Goal: Task Accomplishment & Management: Manage account settings

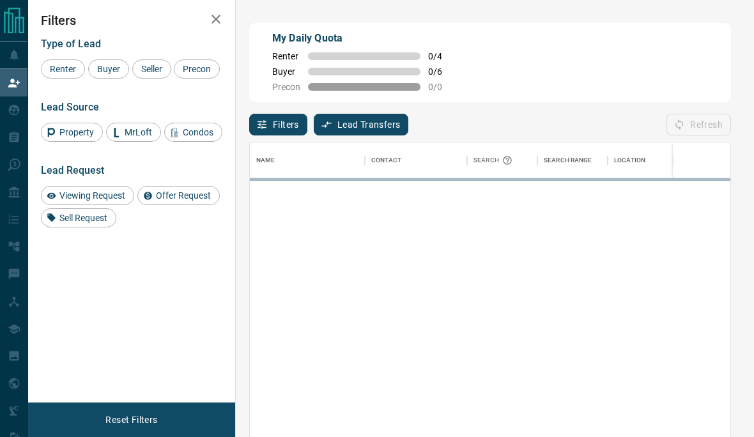
scroll to position [374, 481]
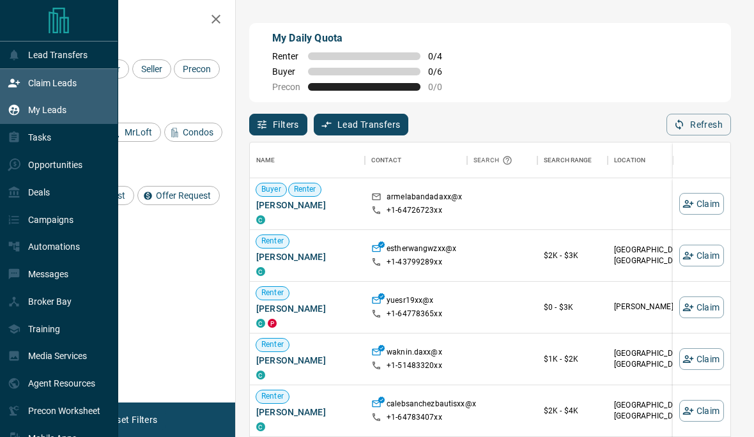
click at [8, 114] on icon at bounding box center [14, 110] width 13 height 13
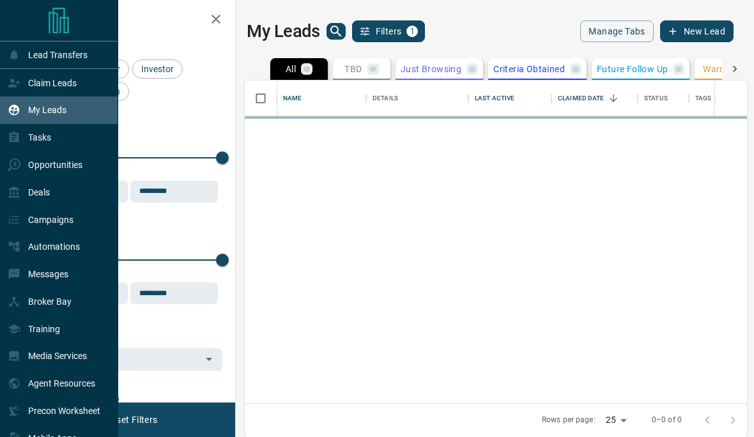
scroll to position [378, 502]
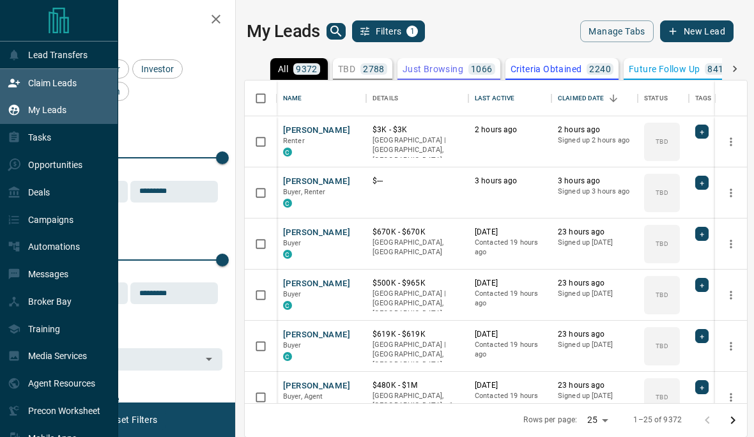
click at [8, 83] on icon at bounding box center [14, 83] width 13 height 13
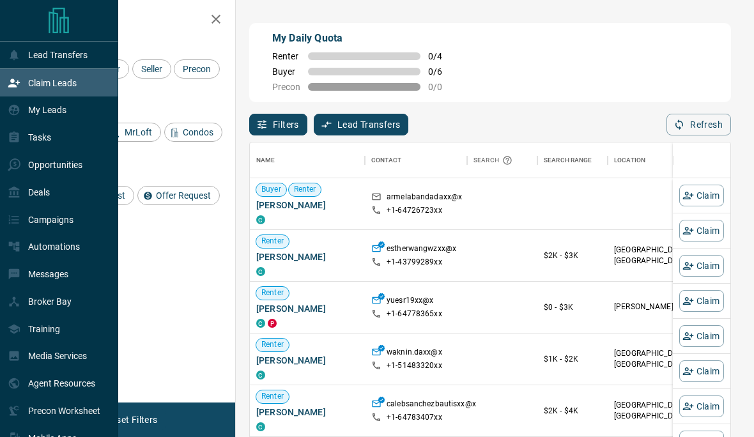
scroll to position [374, 481]
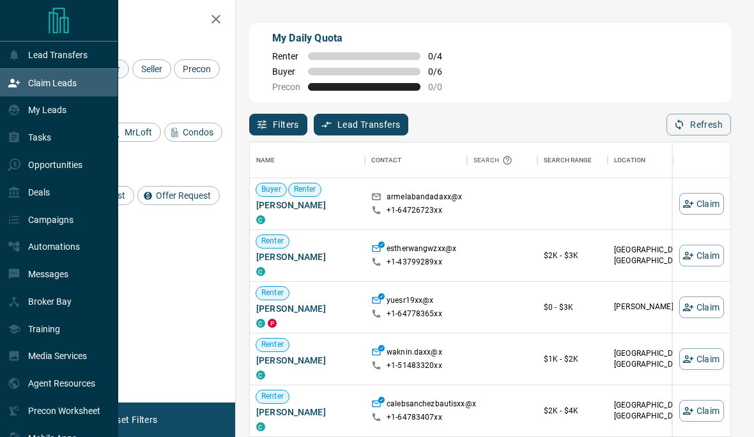
click at [115, 72] on div "Lead Transfers Claim Leads My Leads Tasks Opportunities Deals Campaigns Automat…" at bounding box center [377, 195] width 754 height 390
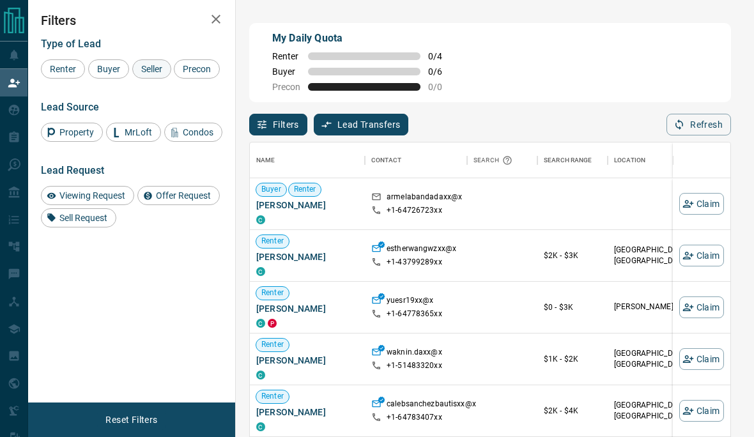
click at [155, 75] on div "Seller" at bounding box center [151, 68] width 39 height 19
click at [103, 73] on span "Buyer" at bounding box center [109, 69] width 32 height 10
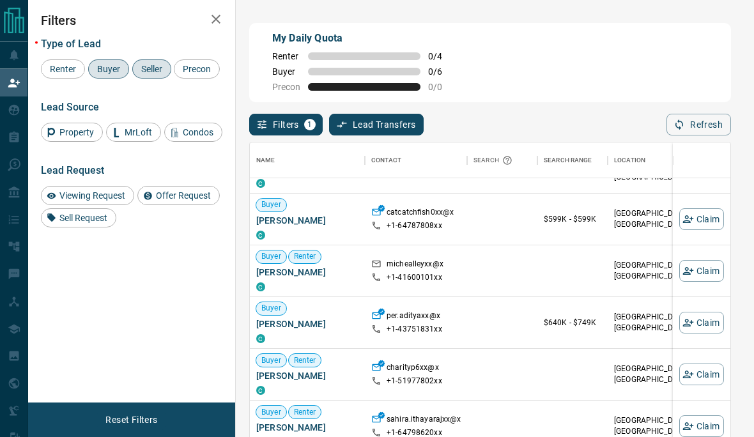
scroll to position [89, 0]
click at [699, 224] on button "Claim" at bounding box center [701, 219] width 45 height 22
click at [699, 223] on button "Claim" at bounding box center [701, 219] width 45 height 22
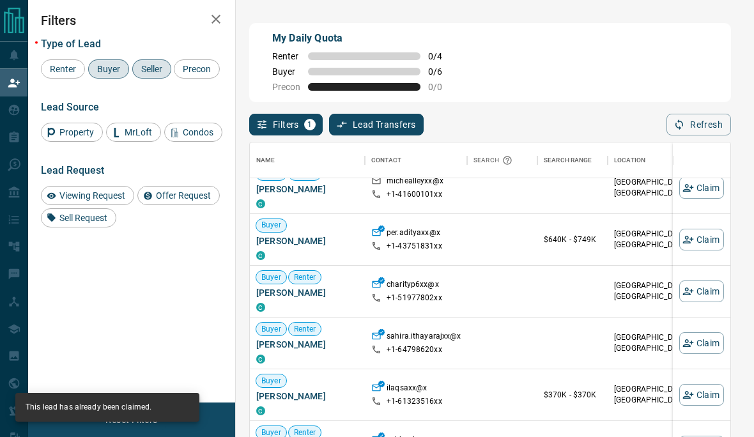
scroll to position [173, 0]
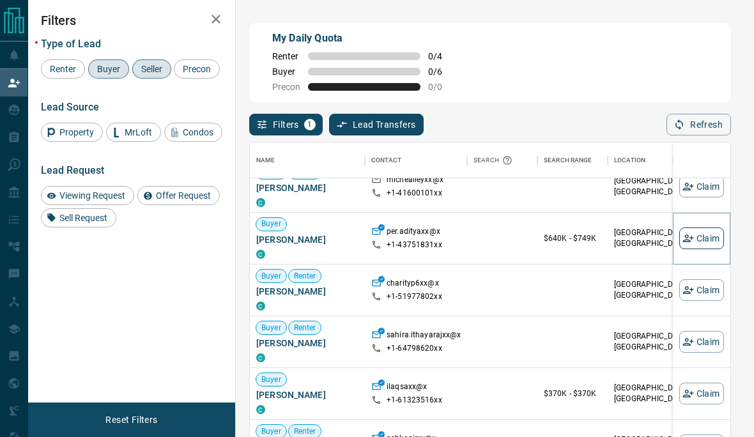
click at [700, 243] on button "Claim" at bounding box center [701, 239] width 45 height 22
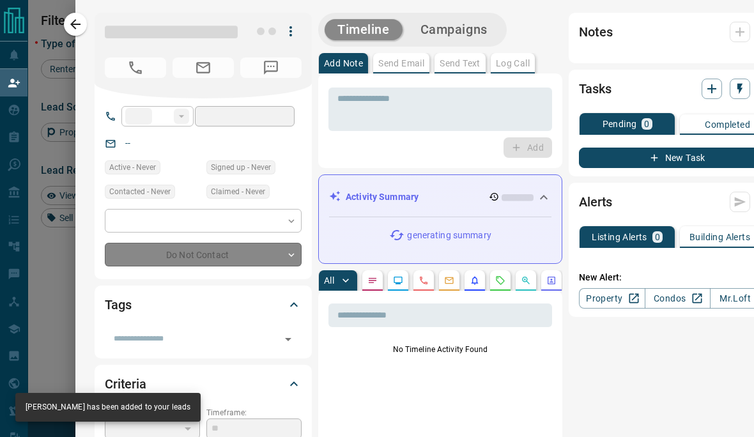
type input "**"
type input "**********"
type input "**"
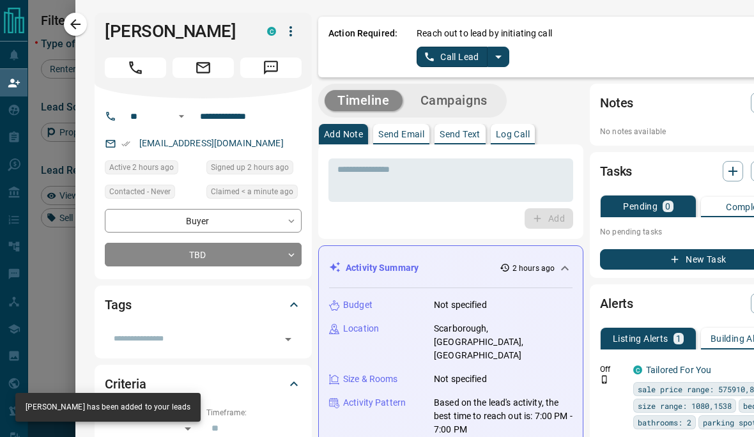
click at [505, 64] on button "split button" at bounding box center [499, 57] width 22 height 20
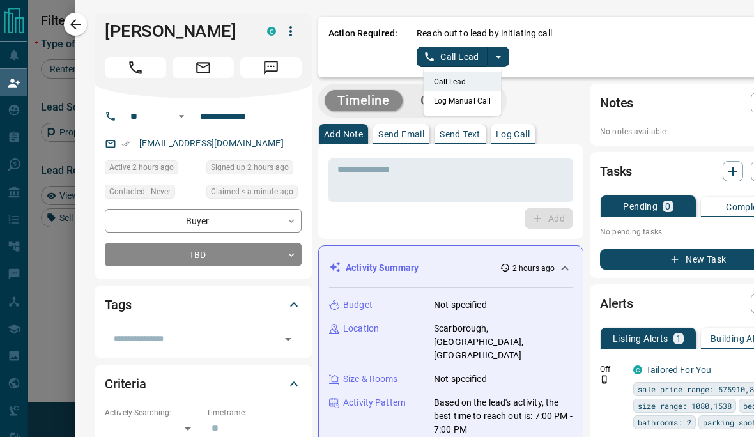
click at [483, 98] on li "Log Manual Call" at bounding box center [463, 100] width 78 height 19
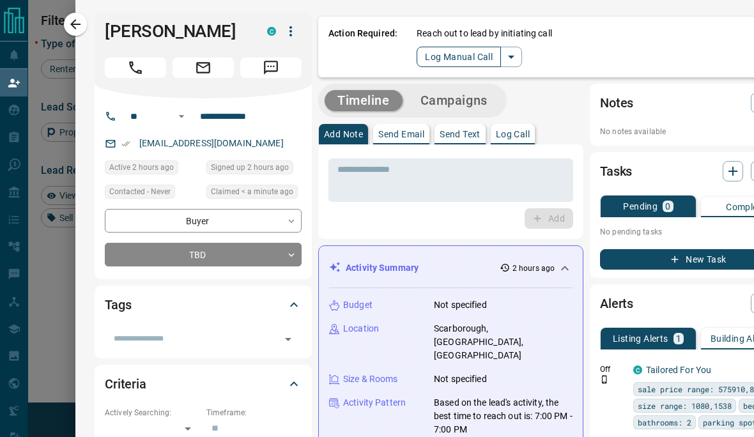
click at [470, 63] on button "Log Manual Call" at bounding box center [459, 57] width 84 height 20
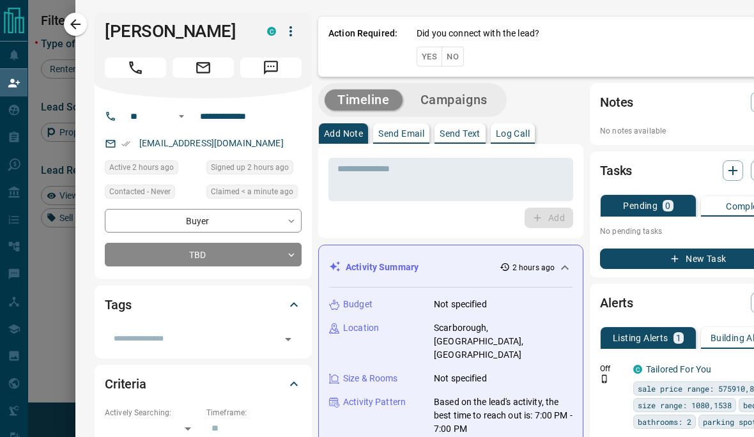
click at [428, 63] on button "Yes" at bounding box center [430, 57] width 26 height 20
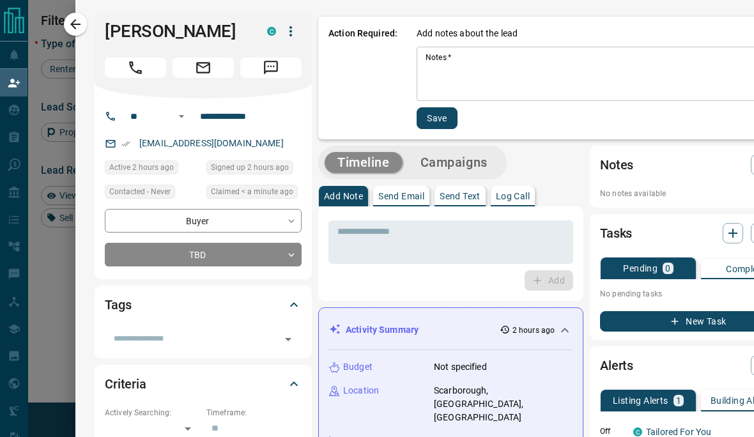
click at [520, 75] on textarea "Notes   *" at bounding box center [607, 73] width 362 height 43
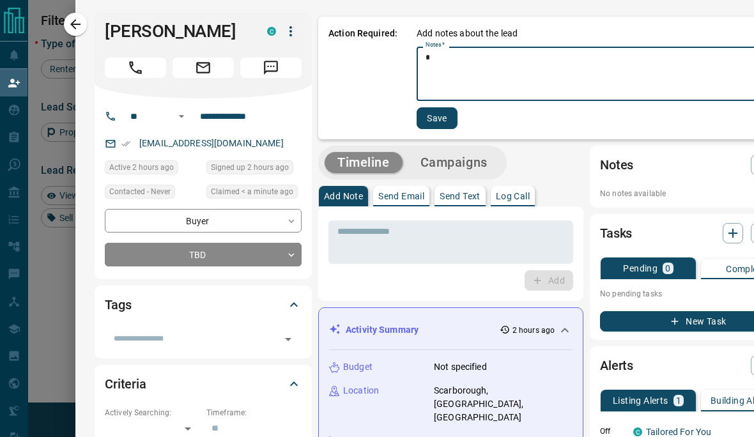
type textarea "*"
click at [440, 125] on button "Save" at bounding box center [437, 118] width 41 height 22
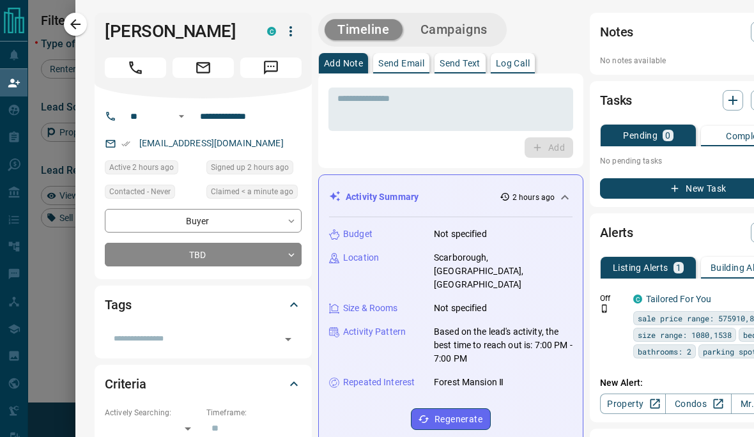
click at [704, 190] on button "New Task" at bounding box center [698, 188] width 197 height 20
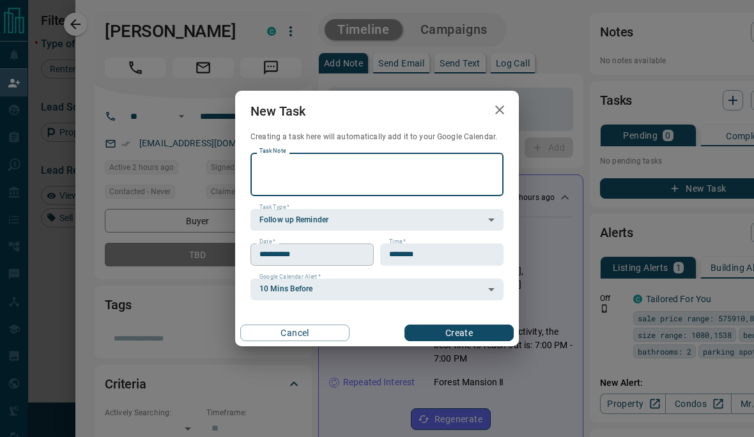
click at [289, 263] on input "**********" at bounding box center [308, 255] width 114 height 22
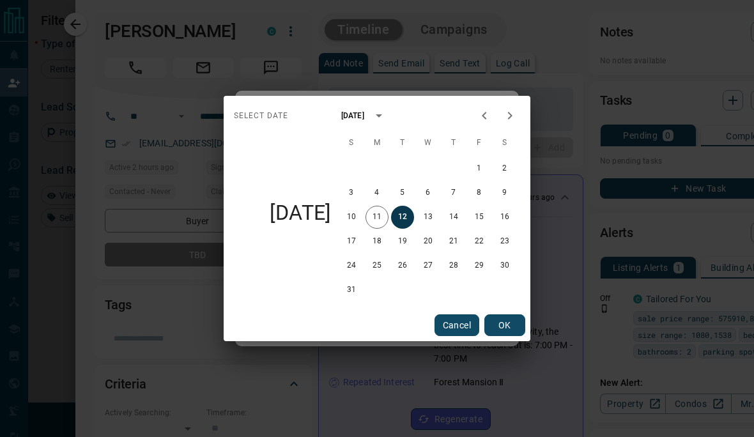
click at [408, 223] on button "12" at bounding box center [402, 217] width 23 height 23
click at [499, 330] on button "OK" at bounding box center [504, 325] width 41 height 22
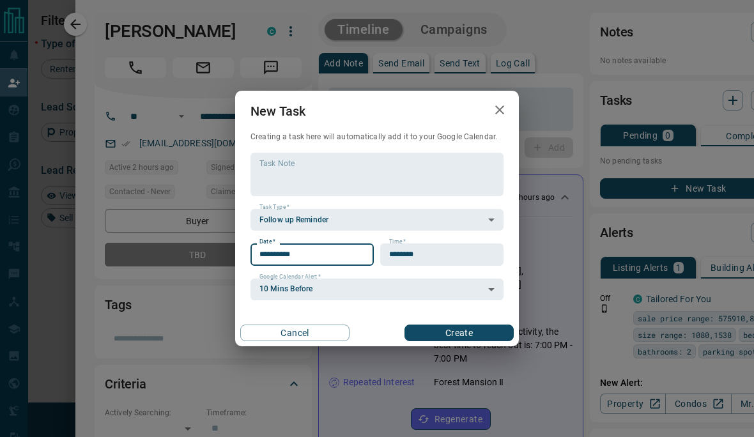
click at [483, 336] on button "Create" at bounding box center [459, 333] width 109 height 17
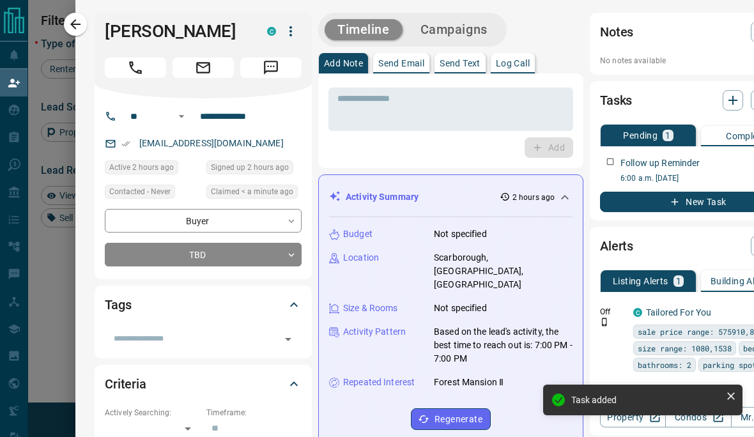
click at [54, 285] on div at bounding box center [377, 218] width 754 height 437
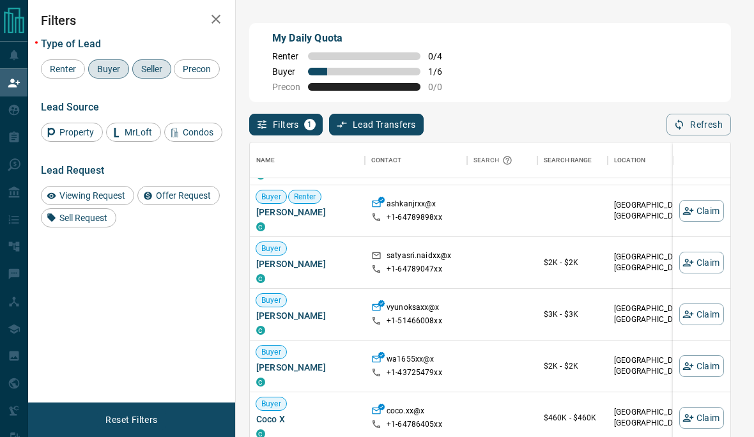
scroll to position [252, 0]
click at [704, 318] on button "Claim" at bounding box center [701, 315] width 45 height 22
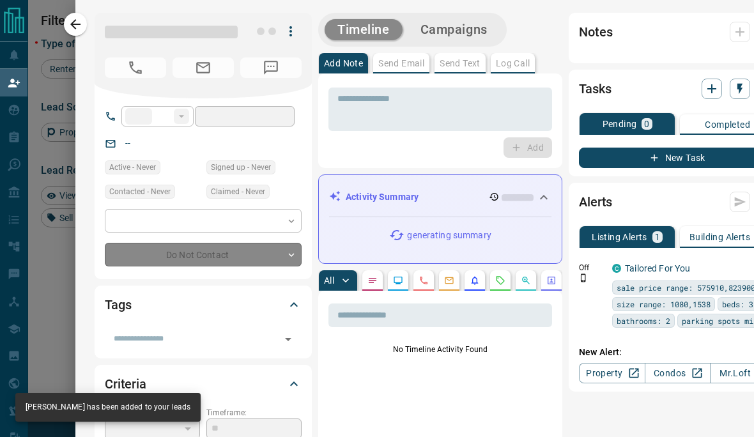
type input "**"
type input "**********"
type input "**"
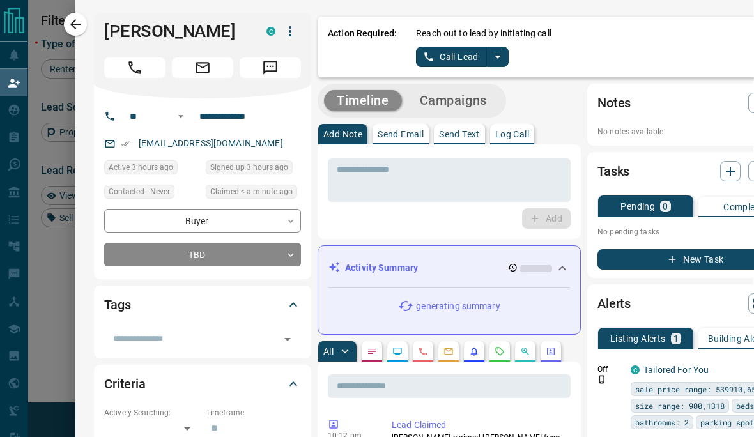
scroll to position [0, 1]
click at [502, 62] on icon "split button" at bounding box center [497, 56] width 15 height 15
click at [475, 110] on li "Log Manual Call" at bounding box center [462, 100] width 78 height 19
click at [464, 60] on button "Log Manual Call" at bounding box center [458, 57] width 84 height 20
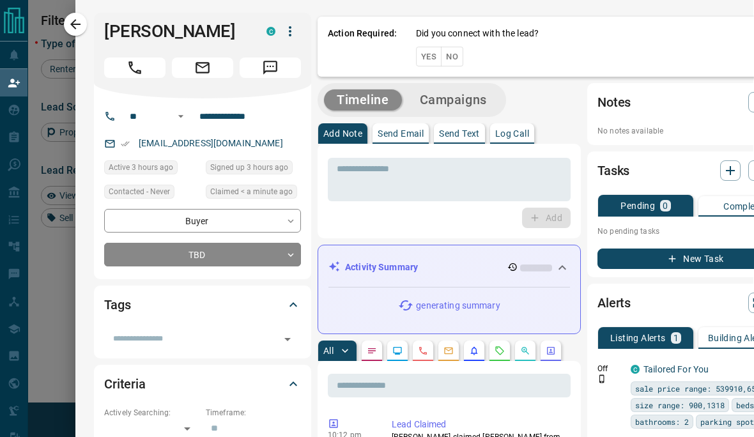
click at [426, 60] on button "Yes" at bounding box center [429, 57] width 26 height 20
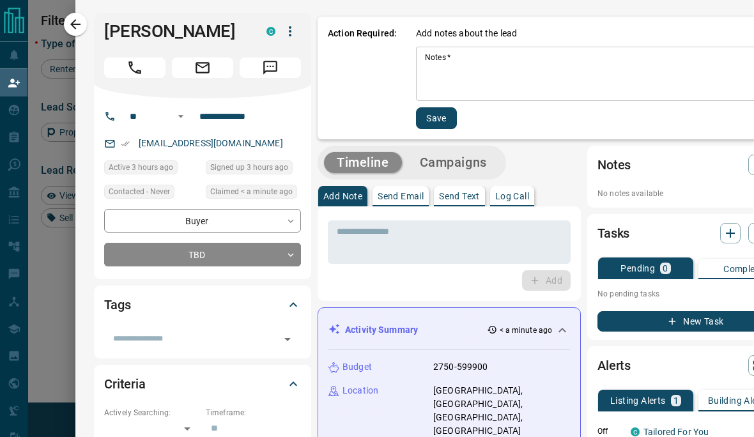
click at [510, 81] on textarea "Notes   *" at bounding box center [605, 73] width 360 height 43
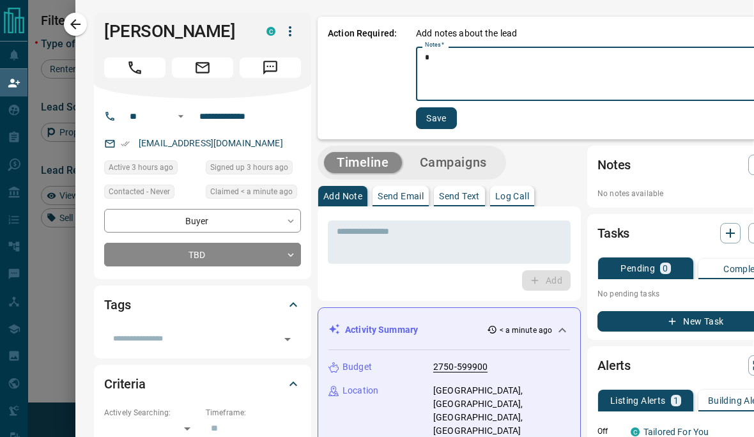
type textarea "*"
click at [439, 124] on button "Save" at bounding box center [436, 118] width 41 height 22
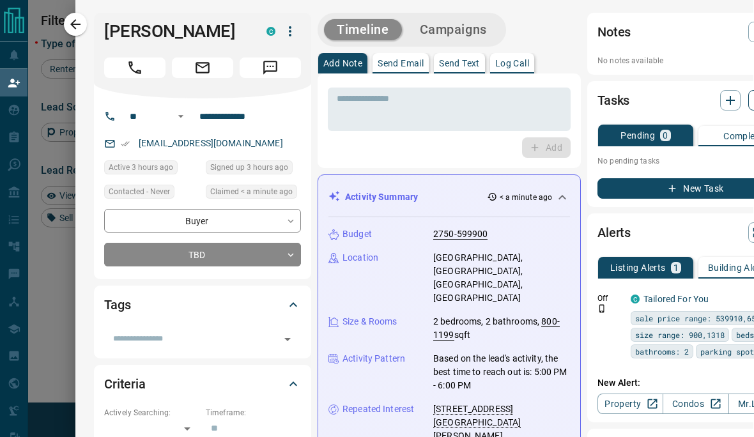
click at [752, 104] on icon "button" at bounding box center [758, 100] width 13 height 13
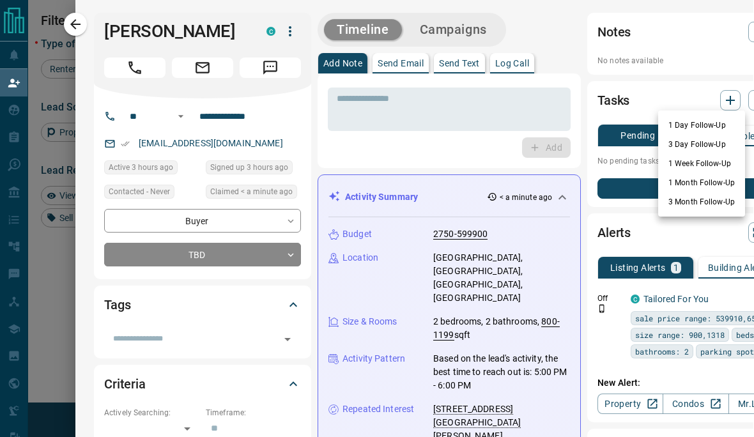
click at [711, 122] on li "1 Day Follow-Up" at bounding box center [701, 125] width 87 height 19
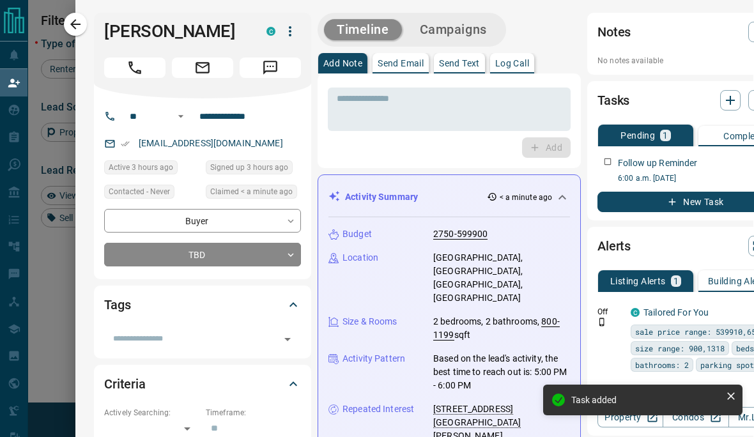
click at [61, 289] on div at bounding box center [377, 218] width 754 height 437
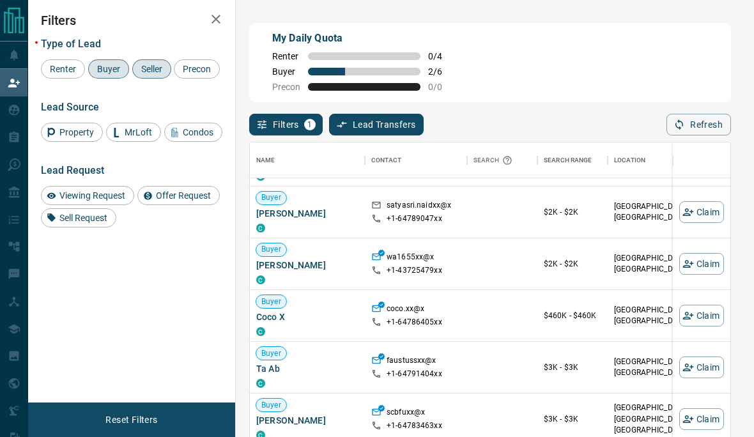
scroll to position [353, 0]
click at [701, 268] on button "Claim" at bounding box center [701, 265] width 45 height 22
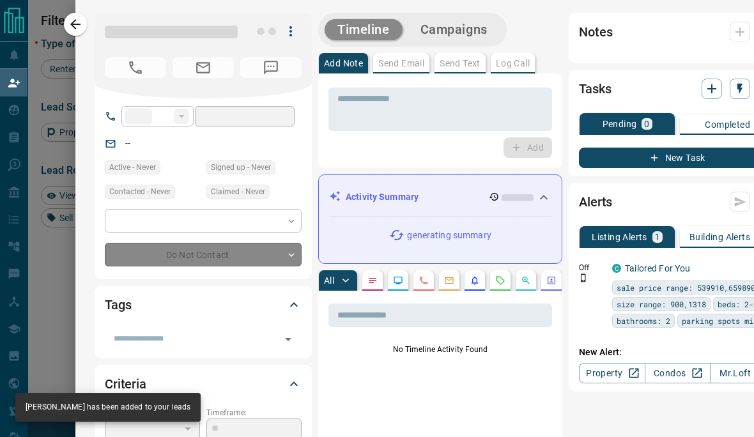
type input "**"
type input "**********"
type input "**"
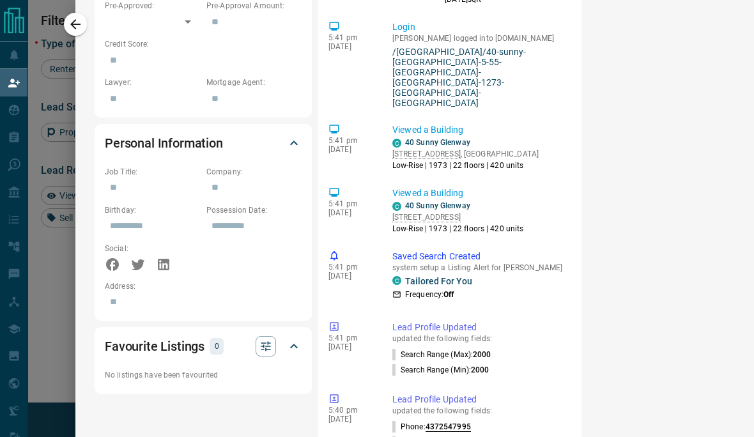
scroll to position [0, 0]
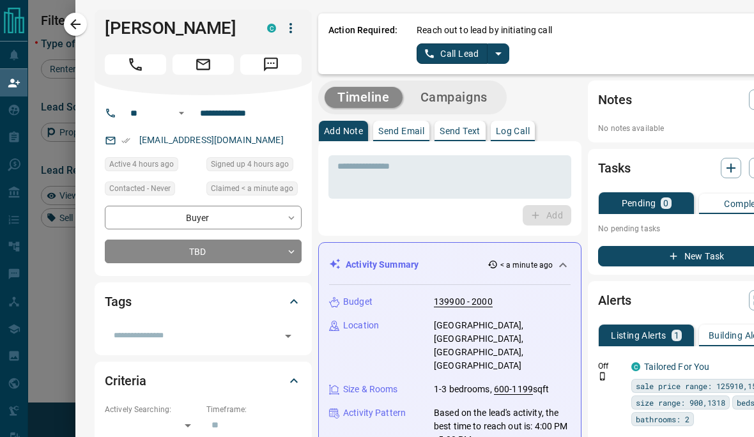
click at [500, 63] on button "split button" at bounding box center [499, 53] width 22 height 20
click at [481, 106] on li "Log Manual Call" at bounding box center [463, 97] width 78 height 19
click at [467, 59] on button "Log Manual Call" at bounding box center [459, 53] width 84 height 20
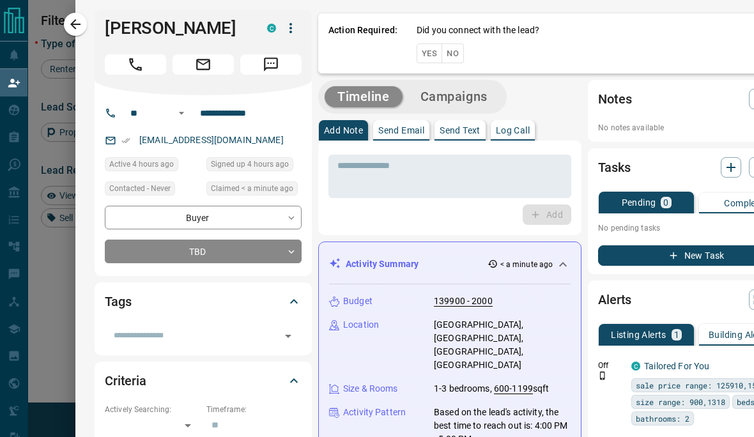
click at [431, 58] on button "Yes" at bounding box center [430, 53] width 26 height 20
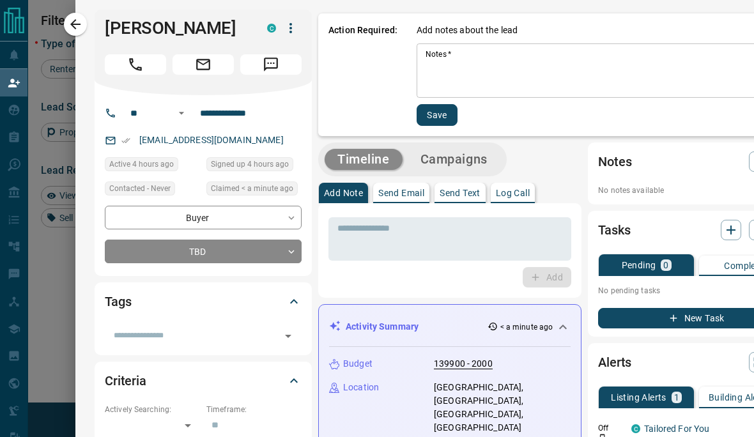
click at [520, 85] on textarea "Notes   *" at bounding box center [606, 70] width 360 height 43
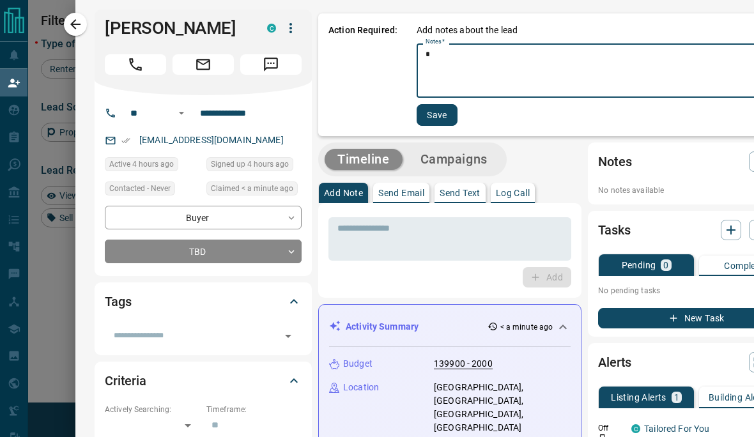
type textarea "*"
click at [438, 118] on button "Save" at bounding box center [437, 115] width 41 height 22
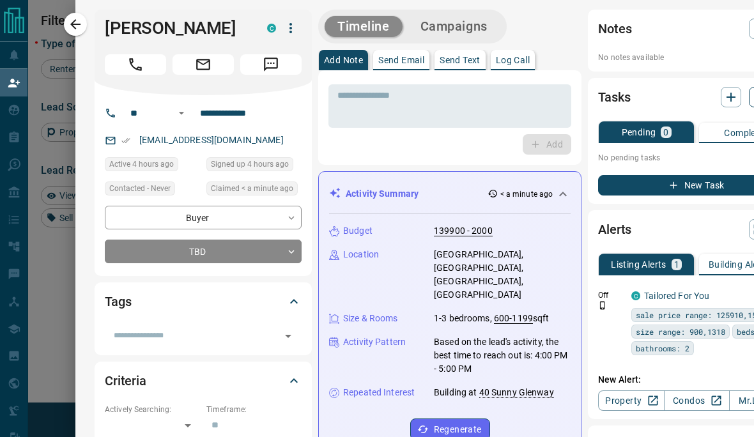
click at [753, 101] on icon "button" at bounding box center [759, 97] width 13 height 13
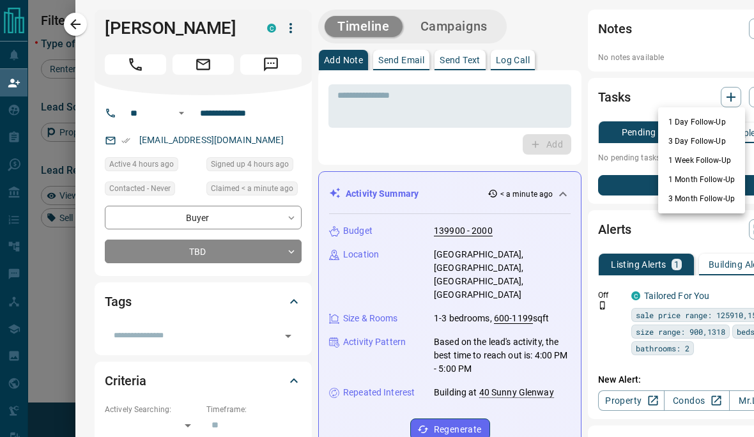
click at [700, 124] on li "1 Day Follow-Up" at bounding box center [701, 121] width 87 height 19
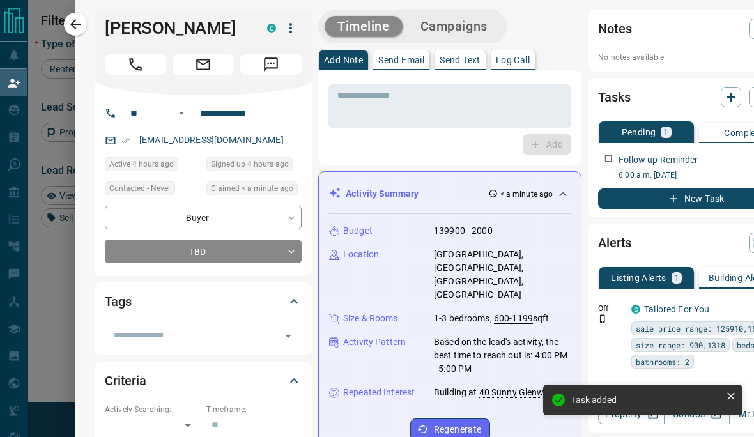
click at [58, 285] on div at bounding box center [377, 218] width 754 height 437
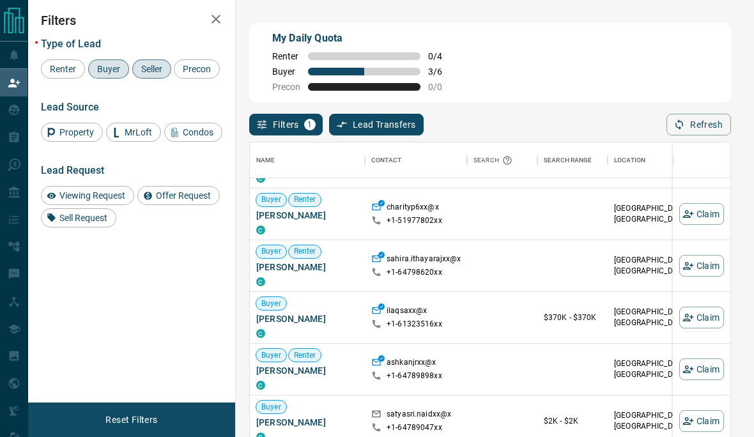
scroll to position [208, 0]
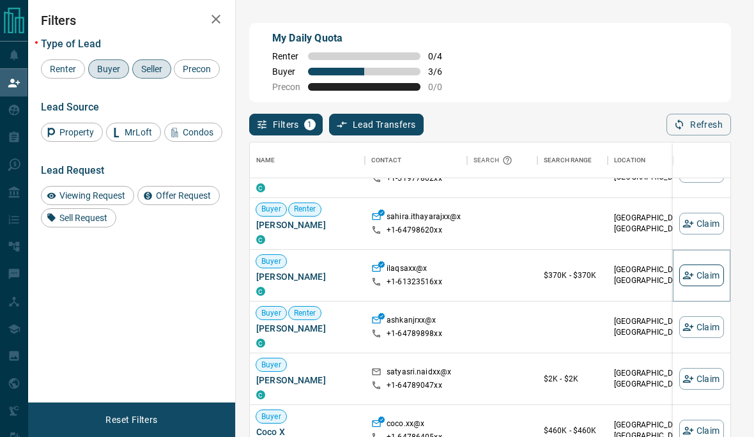
click at [704, 280] on button "Claim" at bounding box center [701, 276] width 45 height 22
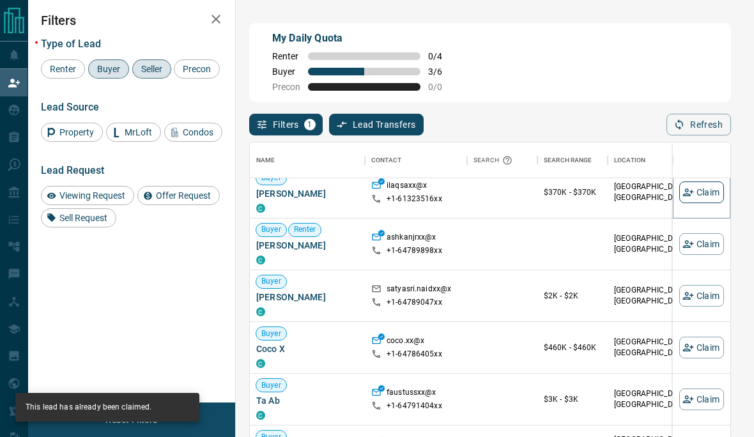
scroll to position [323, 0]
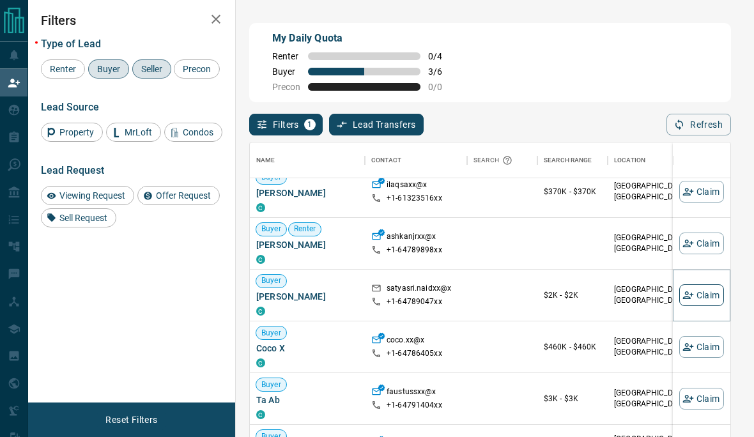
click at [697, 297] on button "Claim" at bounding box center [701, 295] width 45 height 22
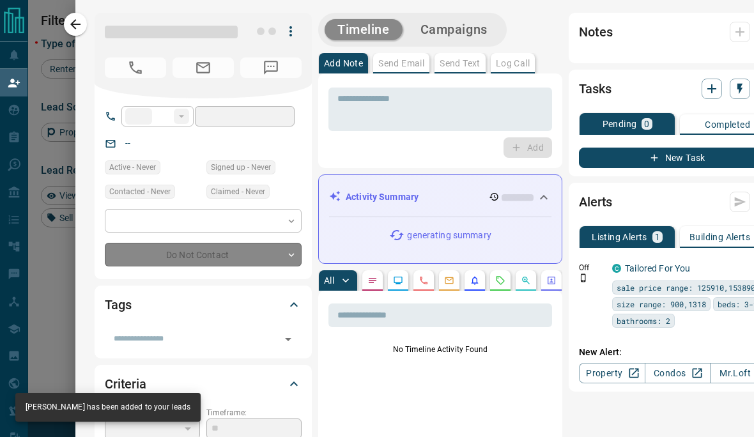
type input "**"
type input "**********"
type input "**"
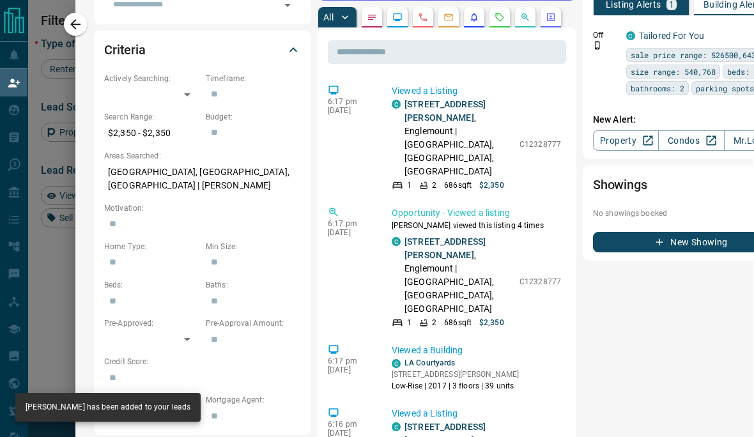
scroll to position [375, 1]
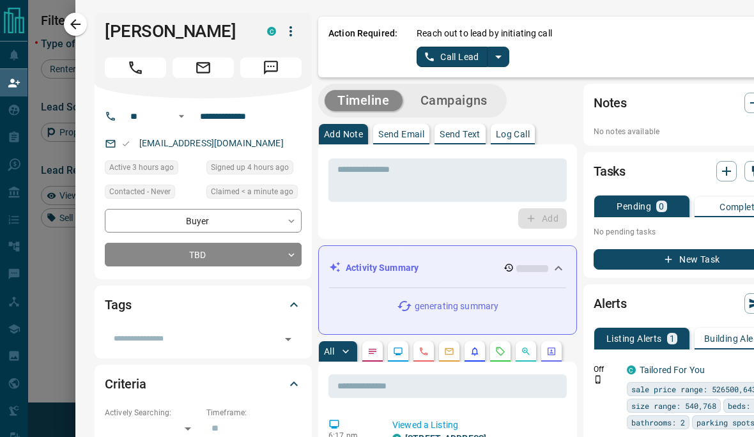
scroll to position [-1, 0]
click at [503, 58] on icon "split button" at bounding box center [498, 56] width 15 height 15
click at [482, 107] on li "Log Manual Call" at bounding box center [463, 100] width 78 height 19
click at [463, 58] on button "Log Manual Call" at bounding box center [459, 57] width 84 height 20
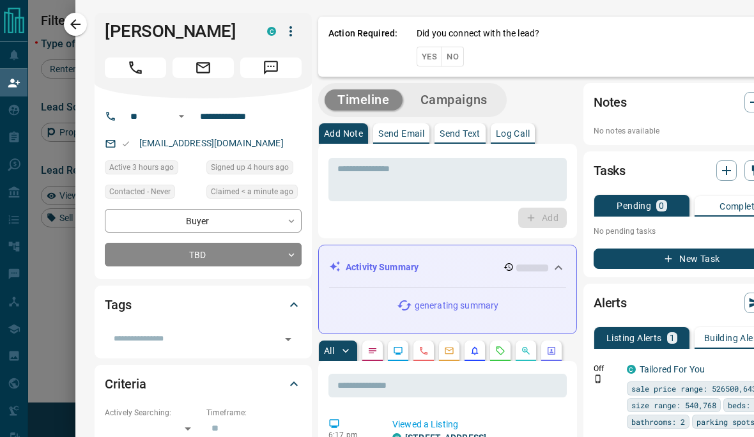
click at [433, 57] on button "Yes" at bounding box center [430, 57] width 26 height 20
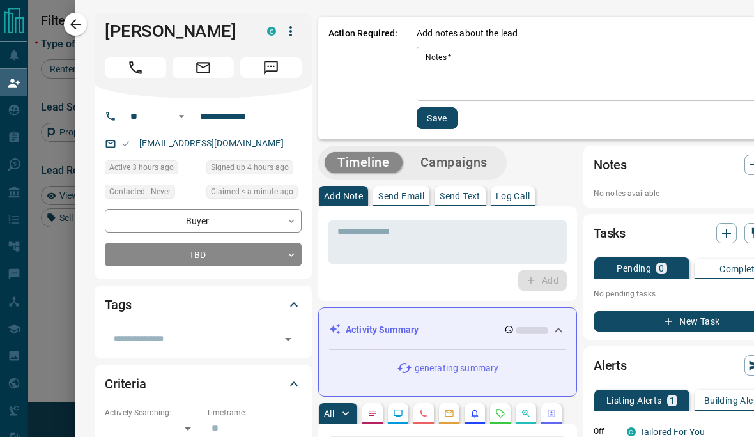
click at [537, 84] on textarea "Notes   *" at bounding box center [604, 73] width 356 height 43
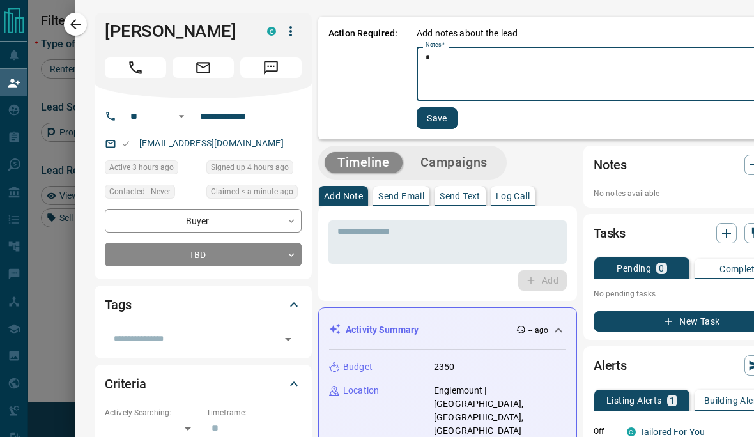
type textarea "*"
click at [443, 117] on button "Save" at bounding box center [437, 118] width 41 height 22
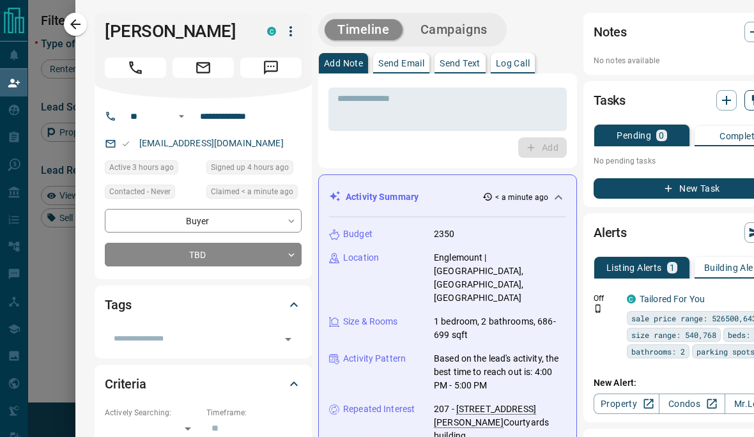
click at [745, 107] on button "button" at bounding box center [755, 100] width 20 height 20
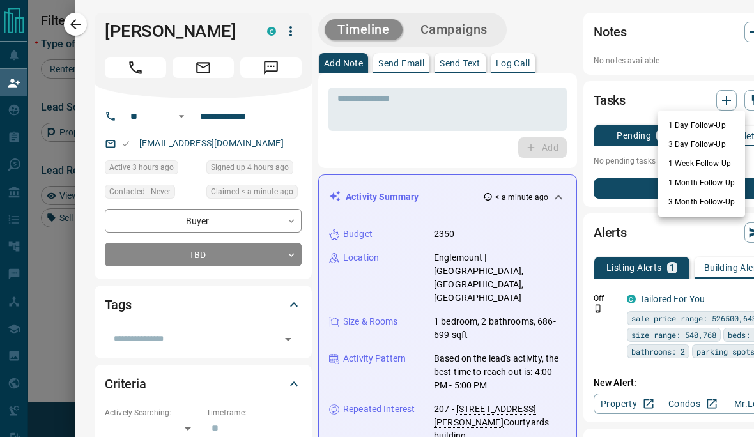
click at [710, 128] on li "1 Day Follow-Up" at bounding box center [701, 125] width 87 height 19
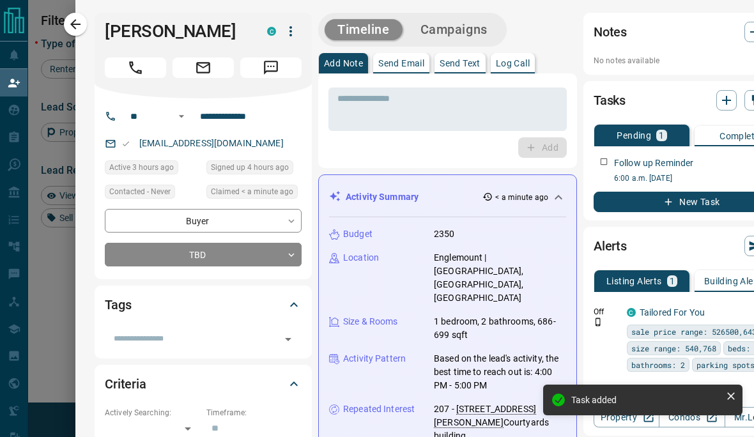
click at [54, 337] on div at bounding box center [377, 218] width 754 height 437
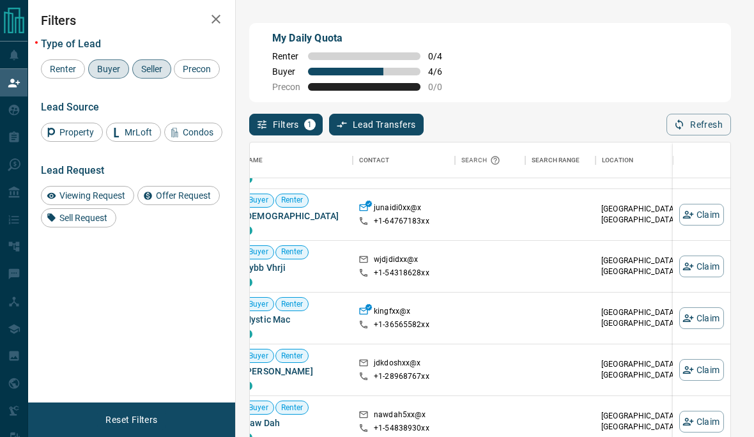
scroll to position [1573, 13]
click at [0, 0] on html "Lead Transfers Claim Leads My Leads Tasks Opportunities Deals Campaigns Automat…" at bounding box center [377, 218] width 754 height 437
click at [467, 164] on div "Search" at bounding box center [482, 161] width 42 height 36
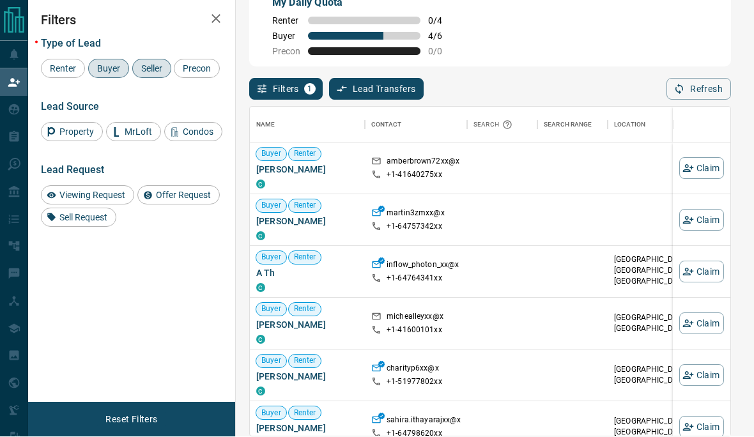
scroll to position [374, 481]
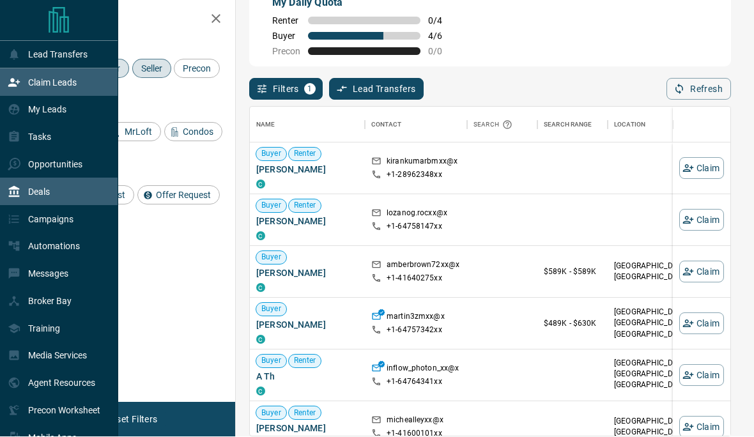
click at [17, 198] on icon at bounding box center [14, 193] width 11 height 12
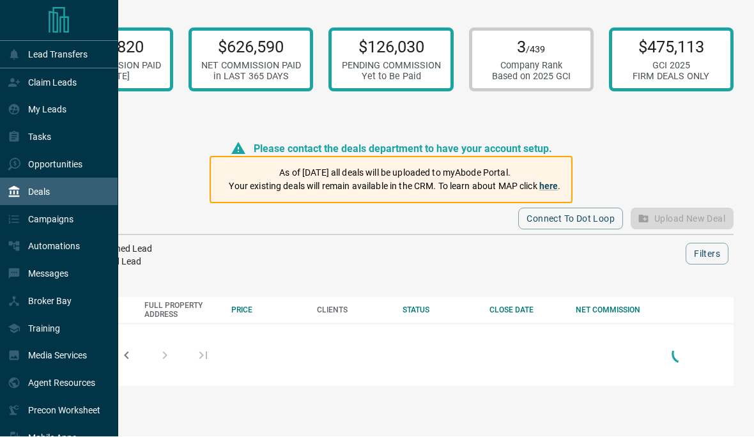
scroll to position [1, 0]
